Goal: Task Accomplishment & Management: Use online tool/utility

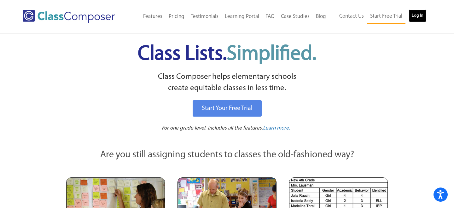
click at [415, 11] on link "Log In" at bounding box center [417, 15] width 18 height 13
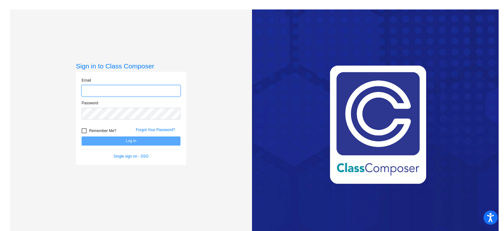
type input "[EMAIL_ADDRESS][DOMAIN_NAME]"
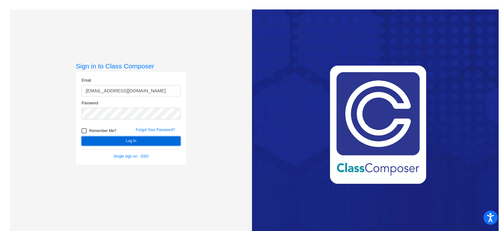
click at [156, 138] on button "Log In" at bounding box center [131, 140] width 99 height 9
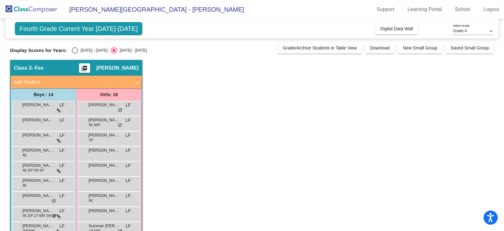
click at [74, 52] on div "Select an option" at bounding box center [75, 50] width 6 height 6
click at [75, 54] on input "2024 - 2025" at bounding box center [75, 54] width 0 height 0
radio input "true"
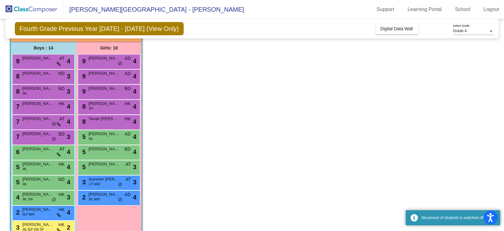
scroll to position [47, 0]
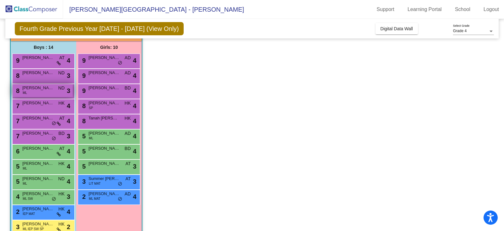
click at [53, 86] on span "Viaan Jain" at bounding box center [38, 88] width 32 height 6
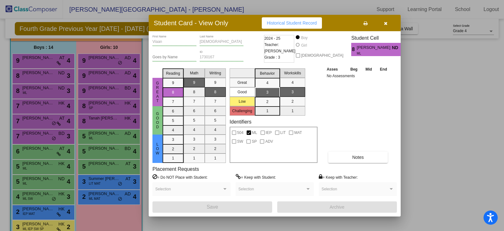
click at [387, 23] on button "button" at bounding box center [386, 22] width 20 height 11
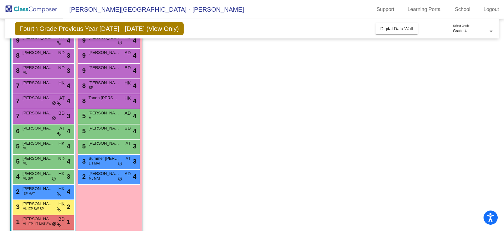
scroll to position [74, 0]
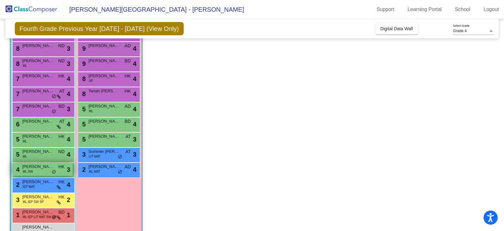
click at [37, 165] on span "Namish Pilaka" at bounding box center [38, 167] width 32 height 6
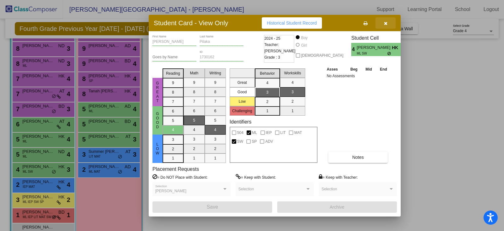
click at [386, 26] on button "button" at bounding box center [386, 22] width 20 height 11
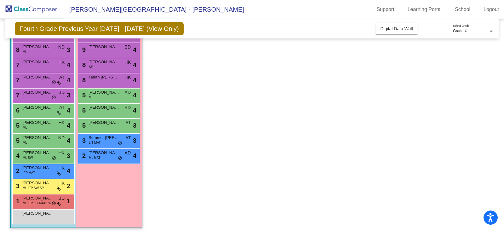
scroll to position [91, 0]
